Goal: Task Accomplishment & Management: Complete application form

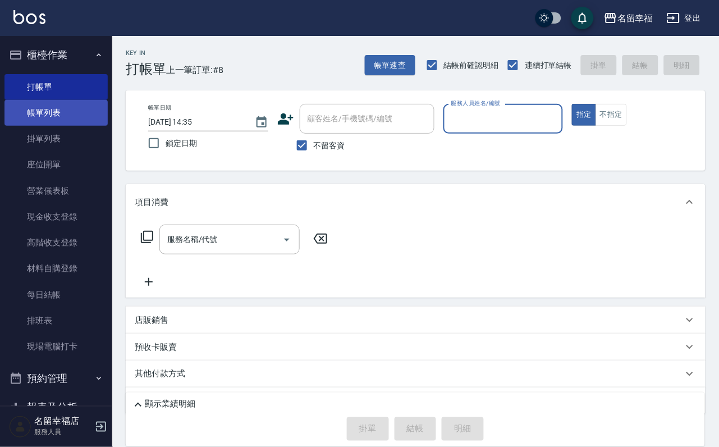
click at [51, 118] on link "帳單列表" at bounding box center [55, 113] width 103 height 26
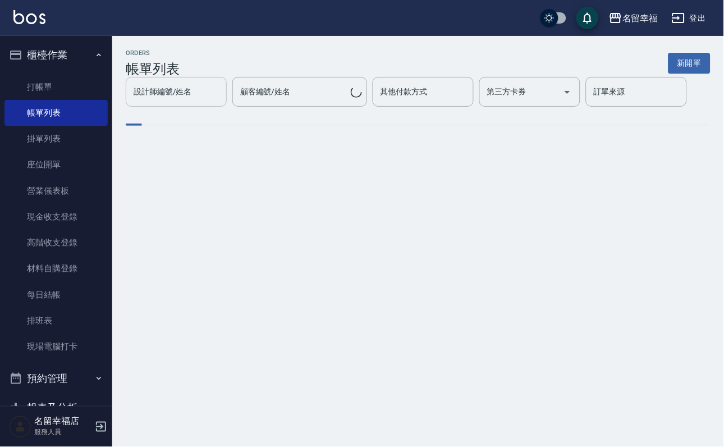
click at [181, 102] on div "設計師編號/姓名" at bounding box center [176, 92] width 101 height 30
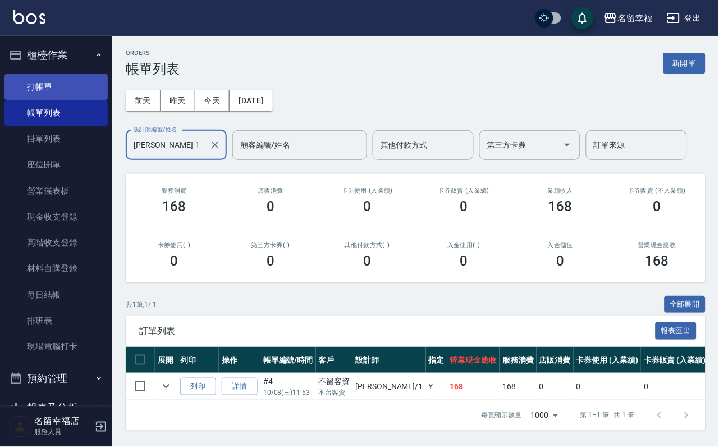
type input "[PERSON_NAME]-1"
drag, startPoint x: 77, startPoint y: 97, endPoint x: 84, endPoint y: 94, distance: 6.8
click at [79, 98] on link "打帳單" at bounding box center [55, 87] width 103 height 26
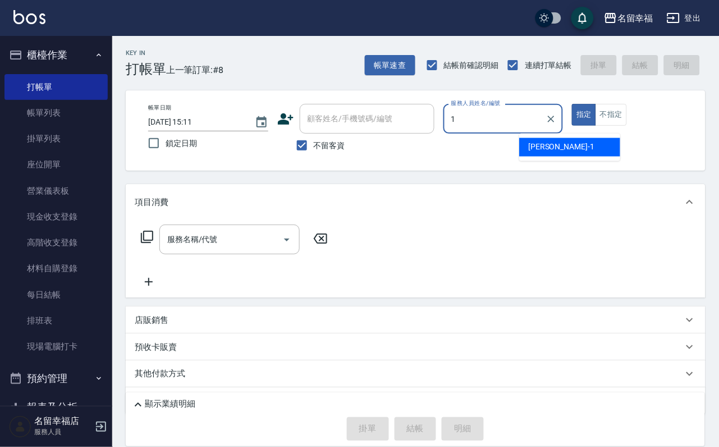
type input "[PERSON_NAME]-1"
type button "true"
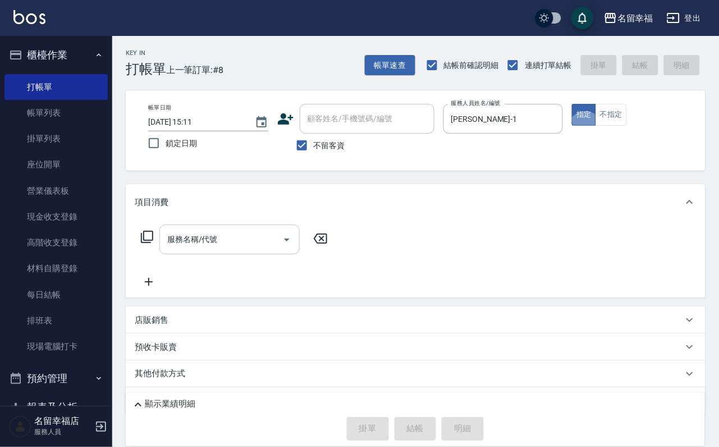
click at [274, 233] on div "服務名稱/代號" at bounding box center [229, 240] width 140 height 30
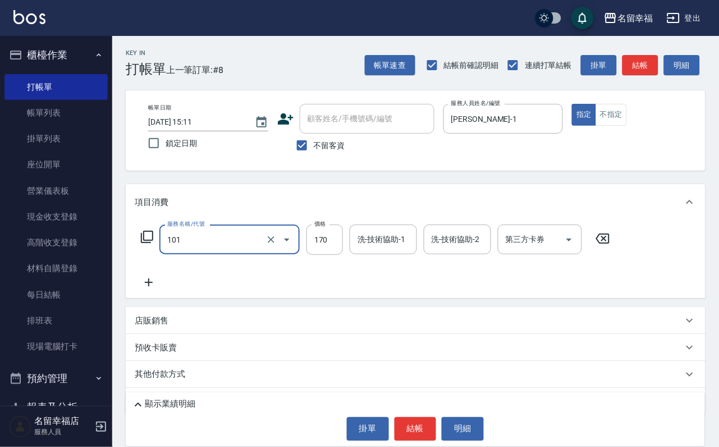
type input "洗髮(101)"
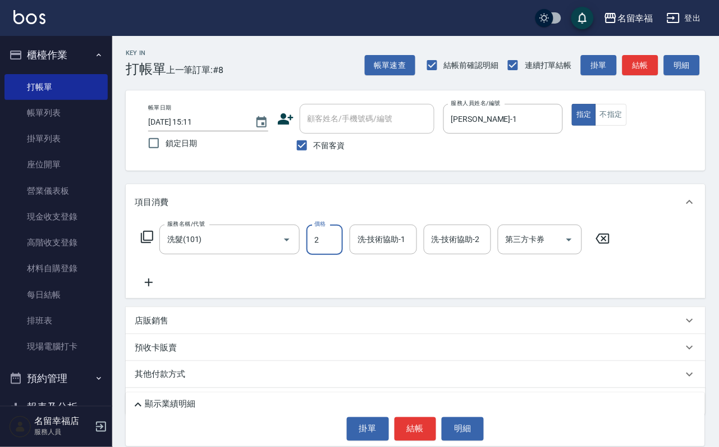
click at [321, 234] on input "2" at bounding box center [325, 240] width 37 height 30
type input "230"
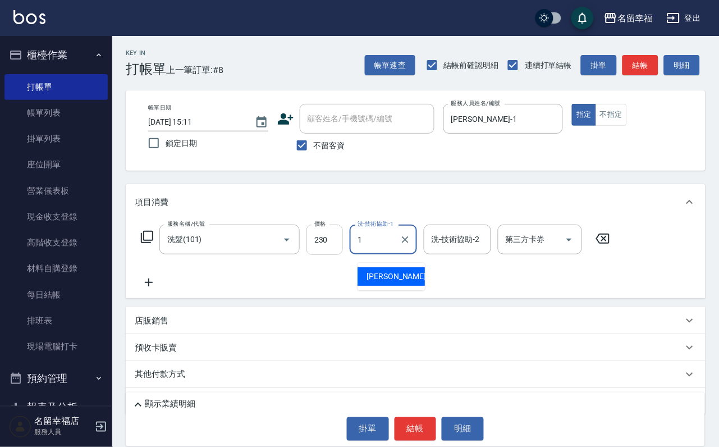
type input "[PERSON_NAME]-1"
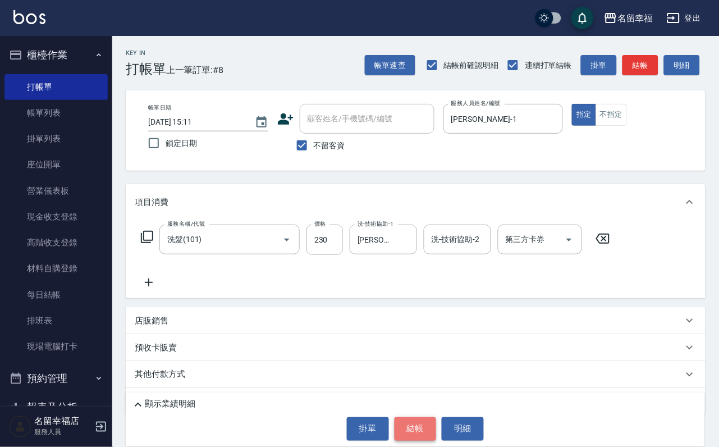
click at [410, 426] on button "結帳" at bounding box center [416, 429] width 42 height 24
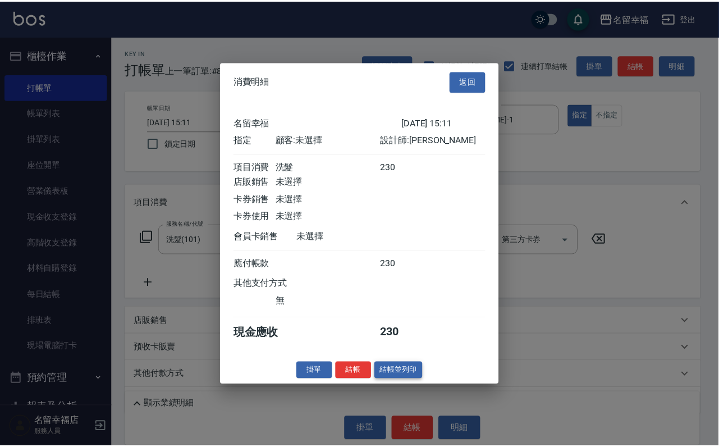
scroll to position [139, 0]
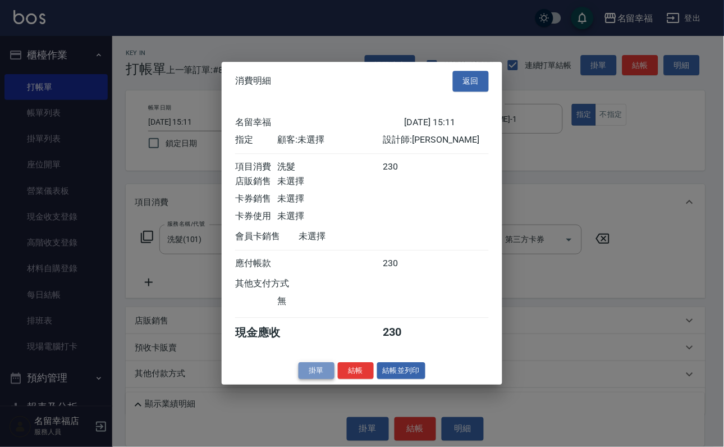
click at [318, 380] on button "掛單" at bounding box center [317, 370] width 36 height 17
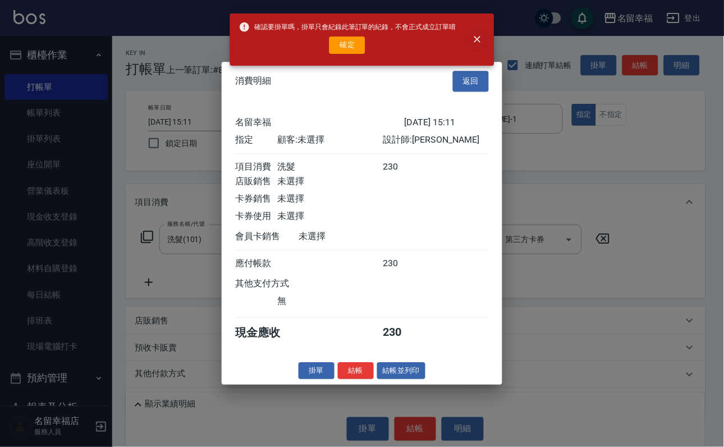
click at [483, 40] on icon "close" at bounding box center [477, 39] width 11 height 11
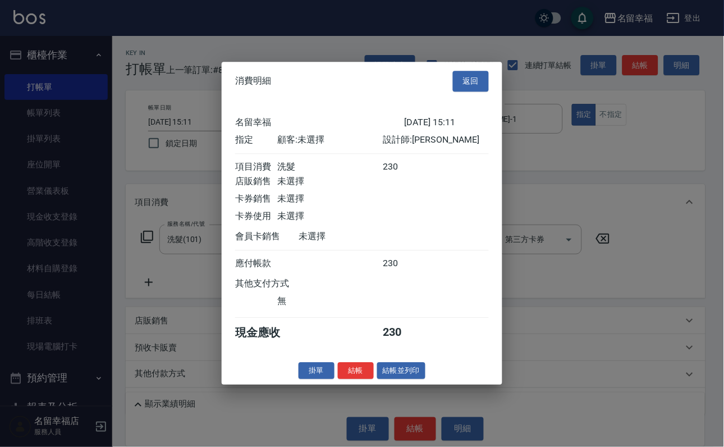
drag, startPoint x: 340, startPoint y: 425, endPoint x: 344, endPoint y: 419, distance: 6.5
click at [339, 380] on button "結帳" at bounding box center [356, 370] width 36 height 17
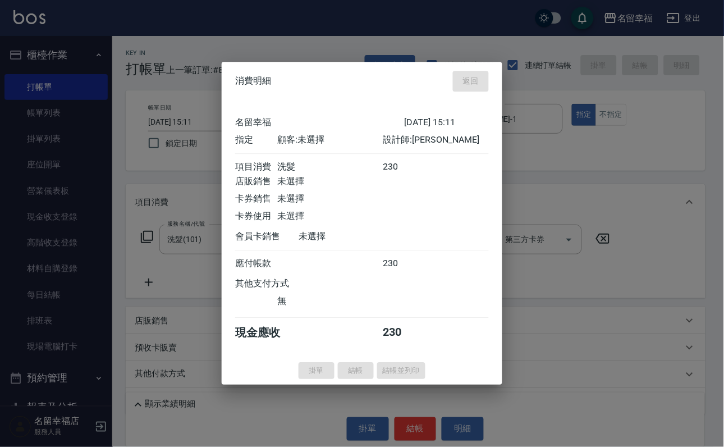
type input "[DATE] 15:12"
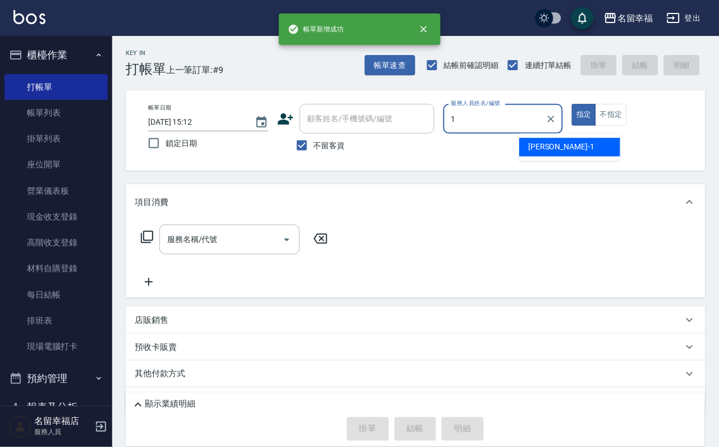
type input "[PERSON_NAME]-1"
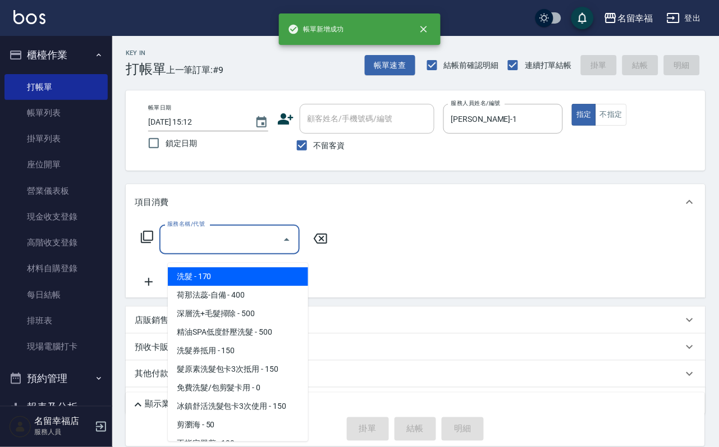
drag, startPoint x: 201, startPoint y: 253, endPoint x: 197, endPoint y: 248, distance: 6.9
click at [200, 249] on input "服務名稱/代號" at bounding box center [221, 240] width 113 height 20
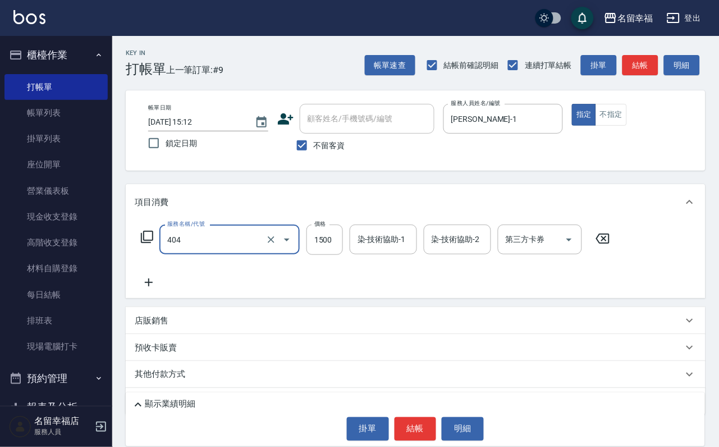
type input "設計染髮(404)"
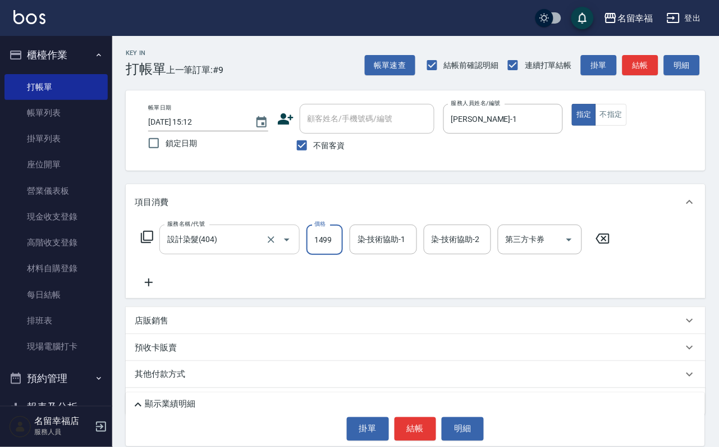
scroll to position [0, 1]
type input "1499"
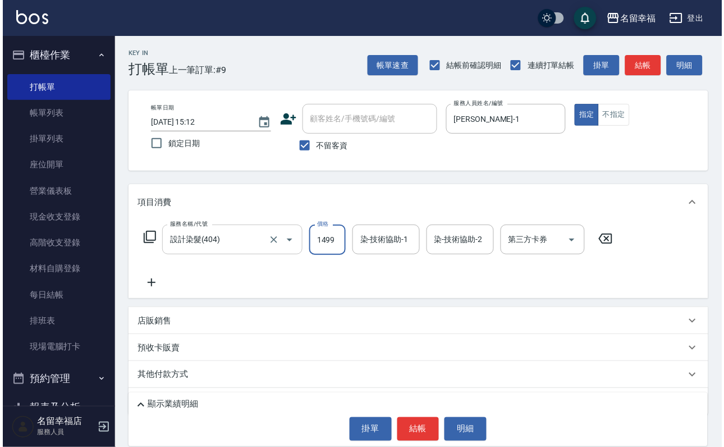
scroll to position [0, 0]
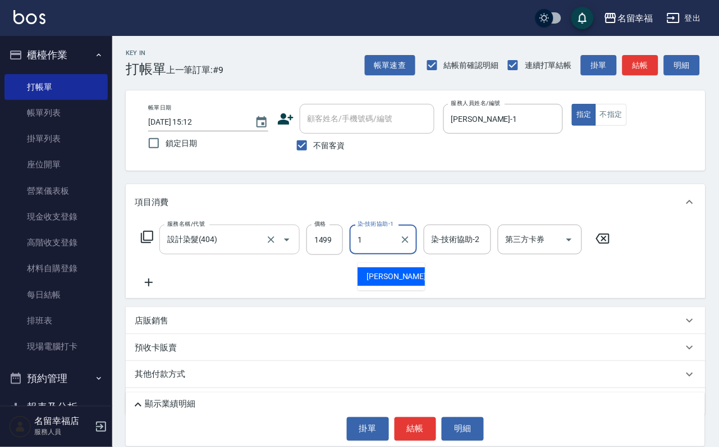
type input "[PERSON_NAME]-1"
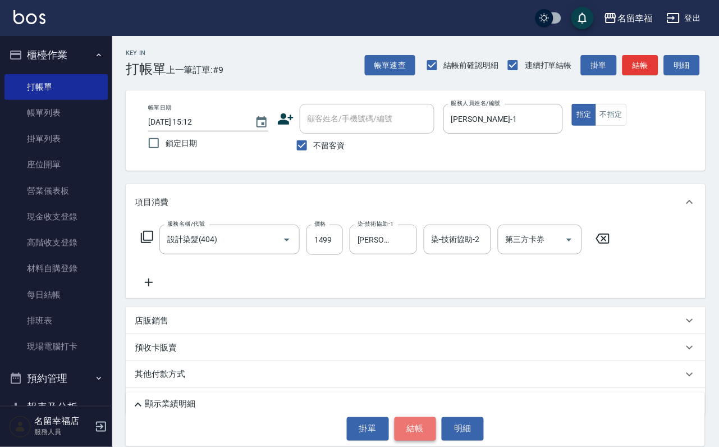
click at [425, 419] on button "結帳" at bounding box center [416, 429] width 42 height 24
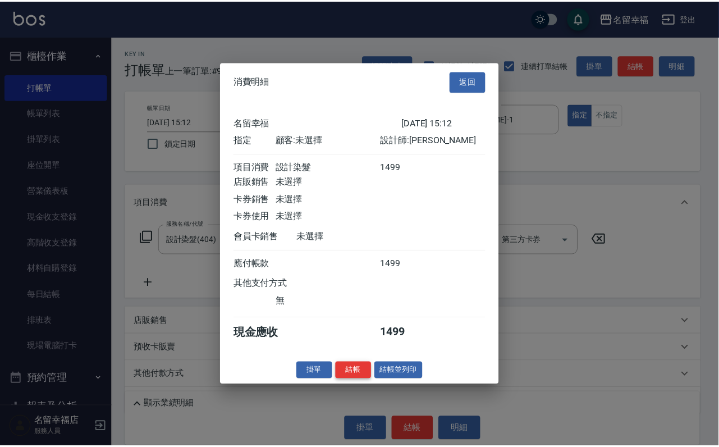
scroll to position [139, 0]
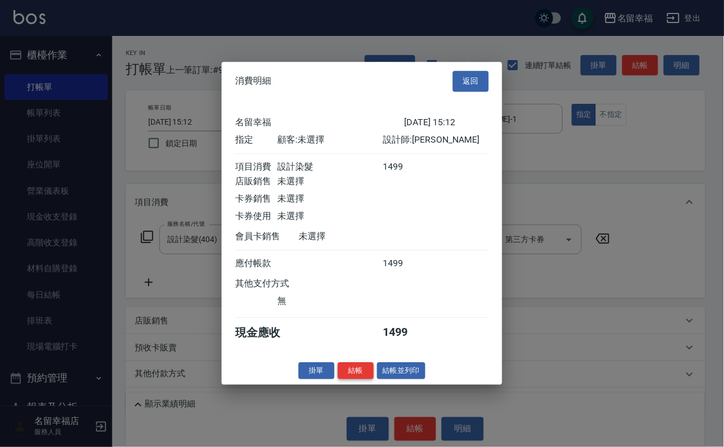
click at [345, 380] on button "結帳" at bounding box center [356, 370] width 36 height 17
